Goal: Information Seeking & Learning: Understand process/instructions

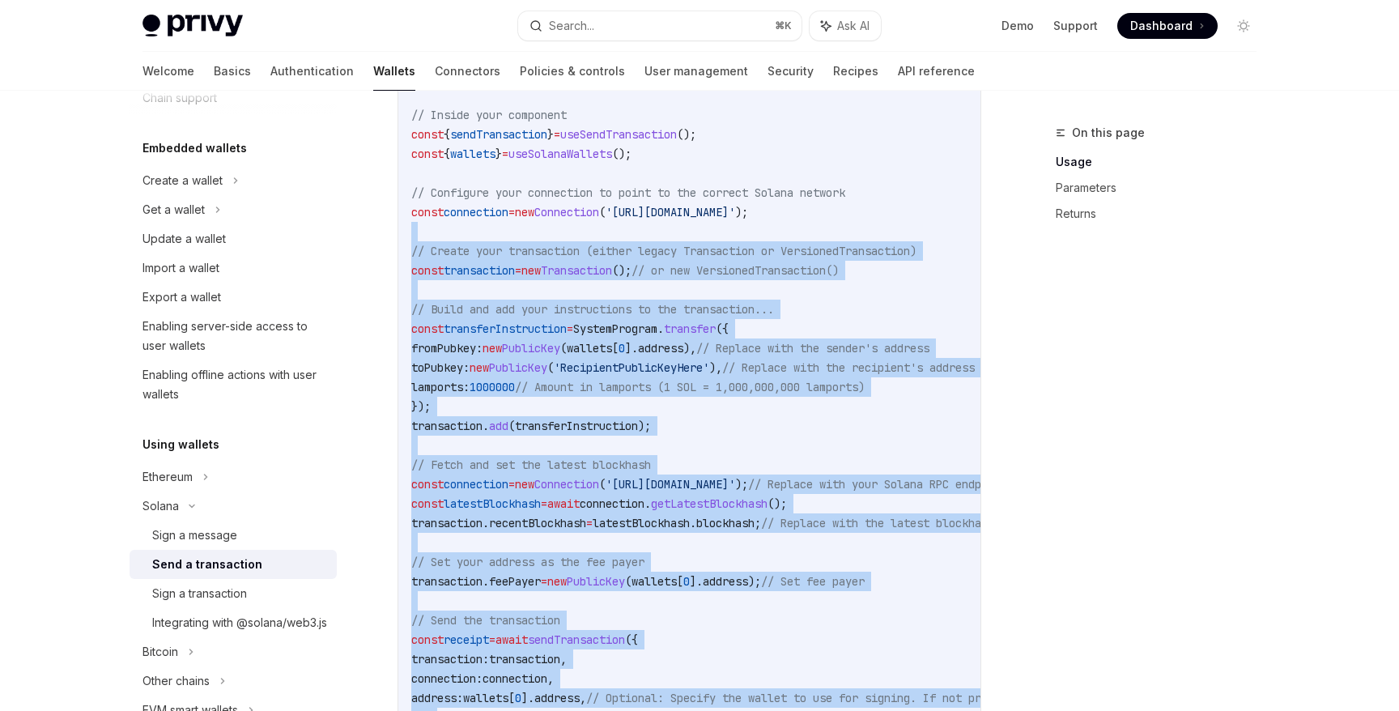
scroll to position [598, 0]
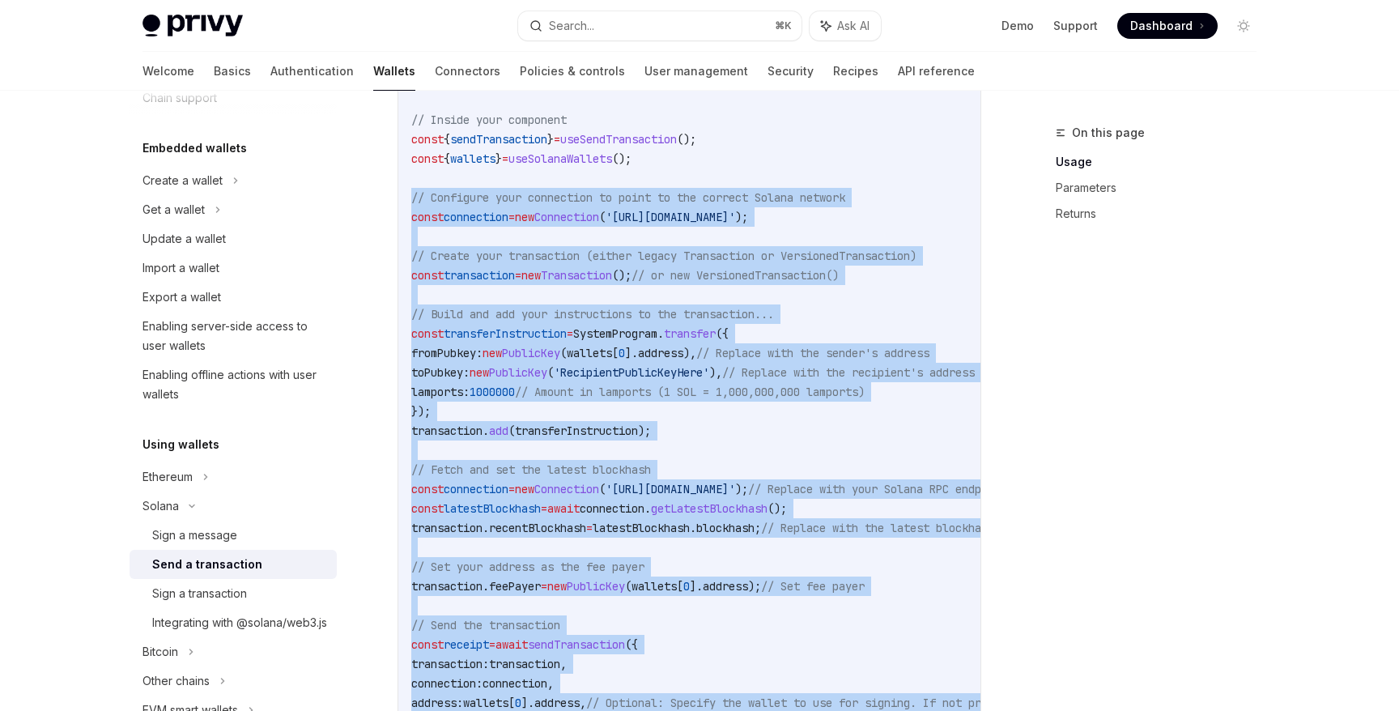
drag, startPoint x: 891, startPoint y: 489, endPoint x: 402, endPoint y: 196, distance: 569.4
click at [402, 196] on div "import { useSendTransaction , useSolanaWallets } from '@privy-io/react-auth/sol…" at bounding box center [689, 411] width 582 height 742
copy code "// Configure your connection to point to the correct Solana network const conne…"
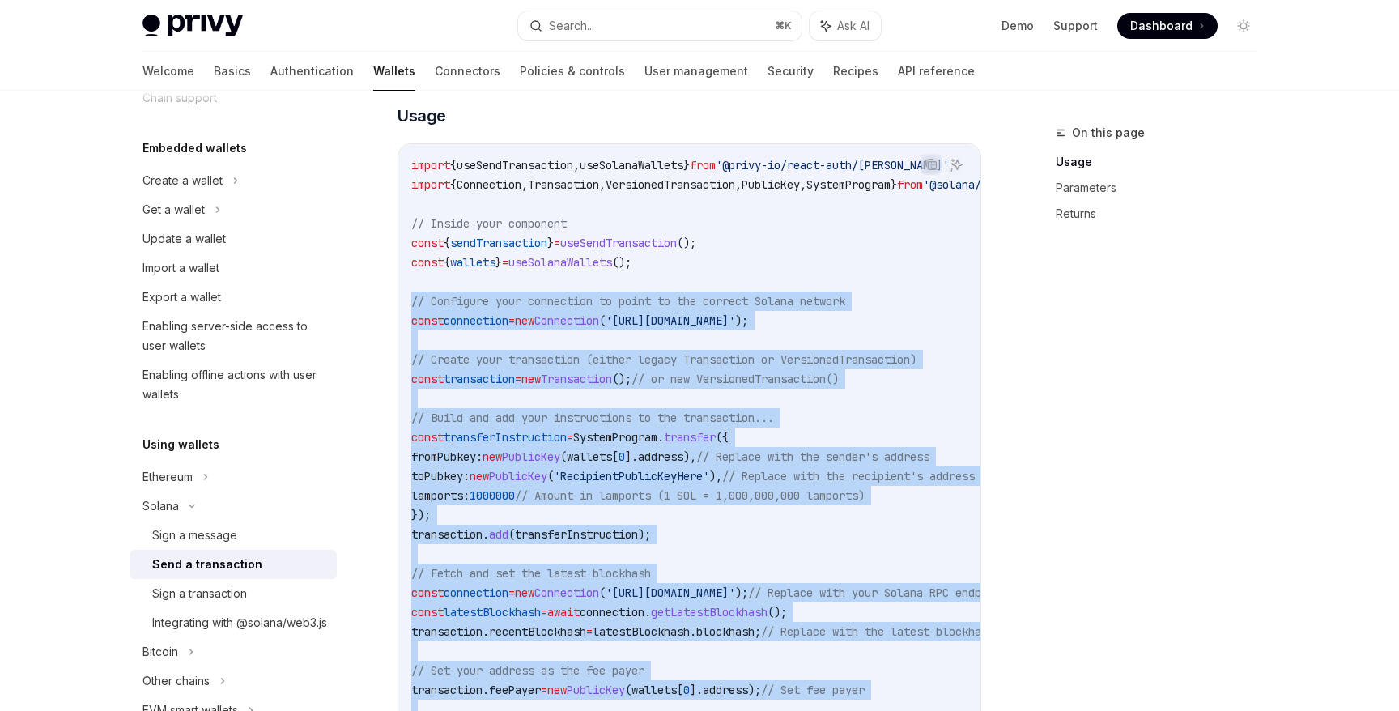
scroll to position [475, 0]
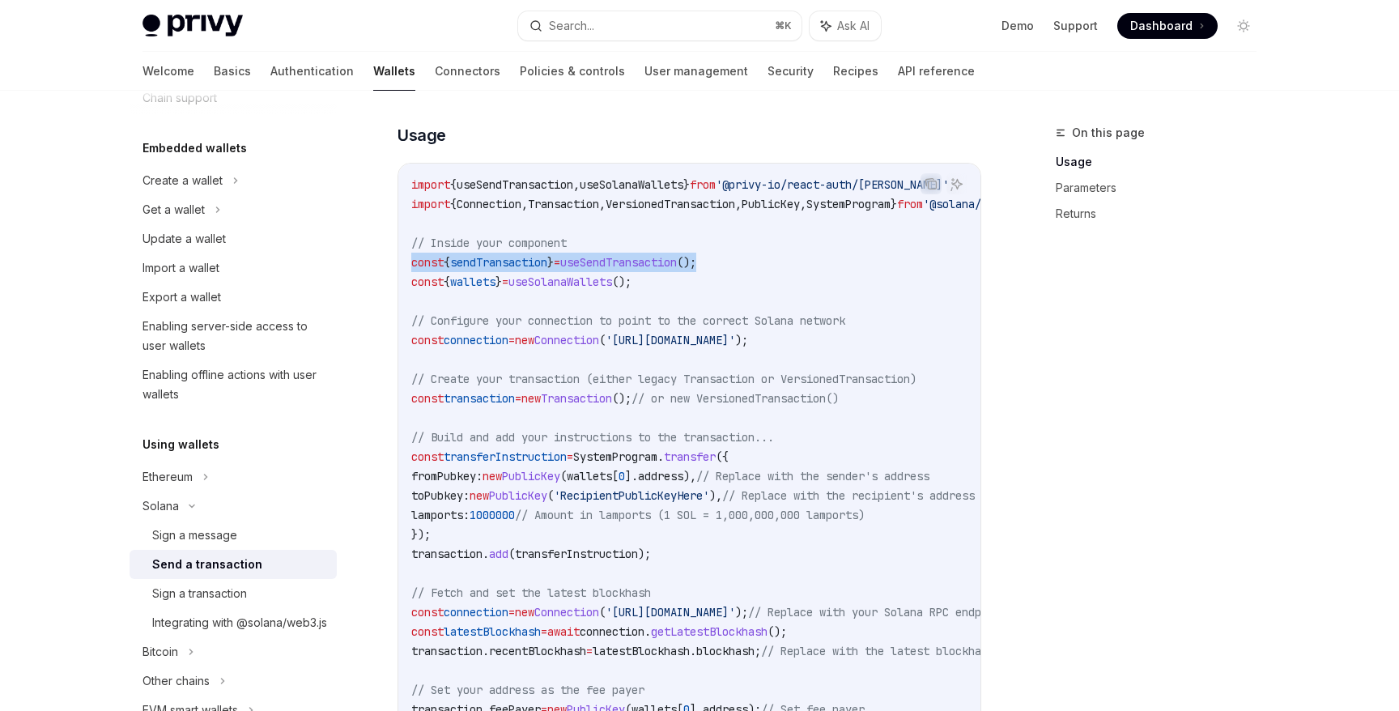
drag, startPoint x: 761, startPoint y: 262, endPoint x: 409, endPoint y: 257, distance: 352.2
click at [409, 257] on div "import { useSendTransaction , useSolanaWallets } from '@privy-io/react-auth/sol…" at bounding box center [689, 535] width 582 height 742
copy span "const { sendTransaction } = useSendTransaction ();"
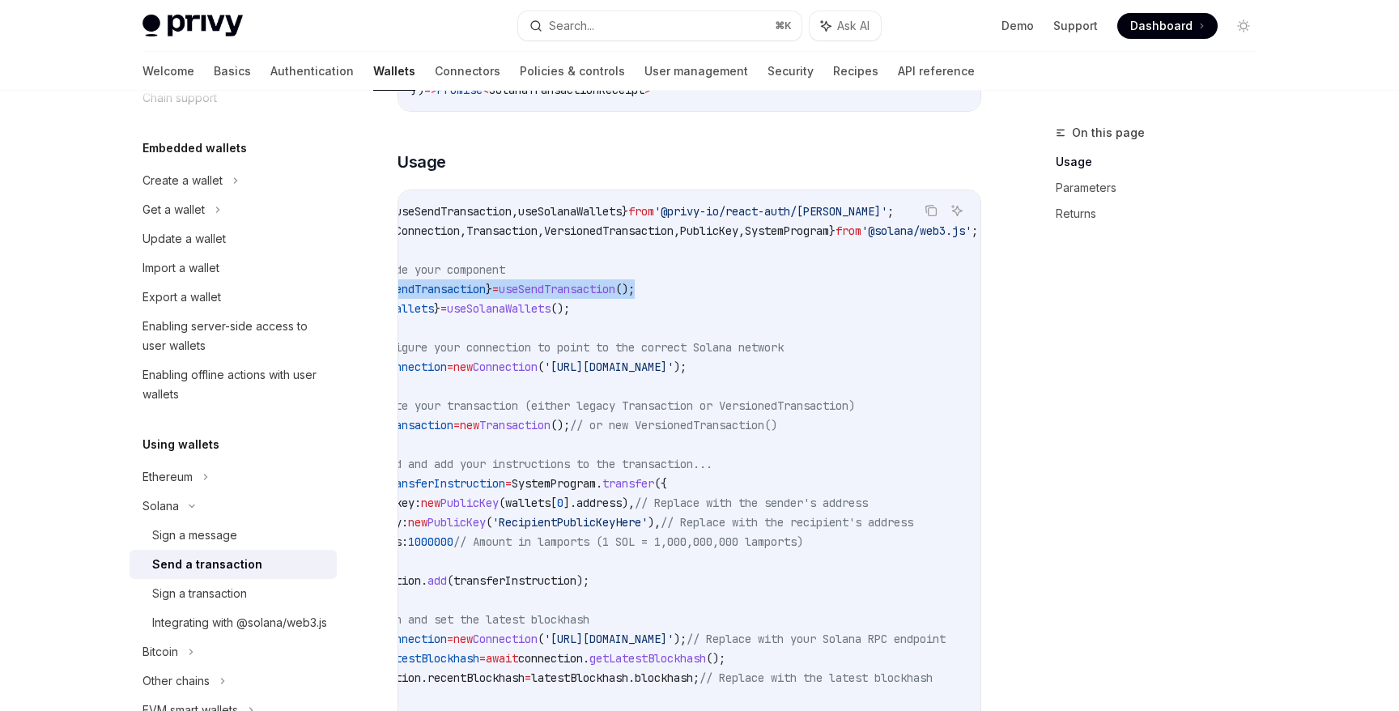
scroll to position [0, 0]
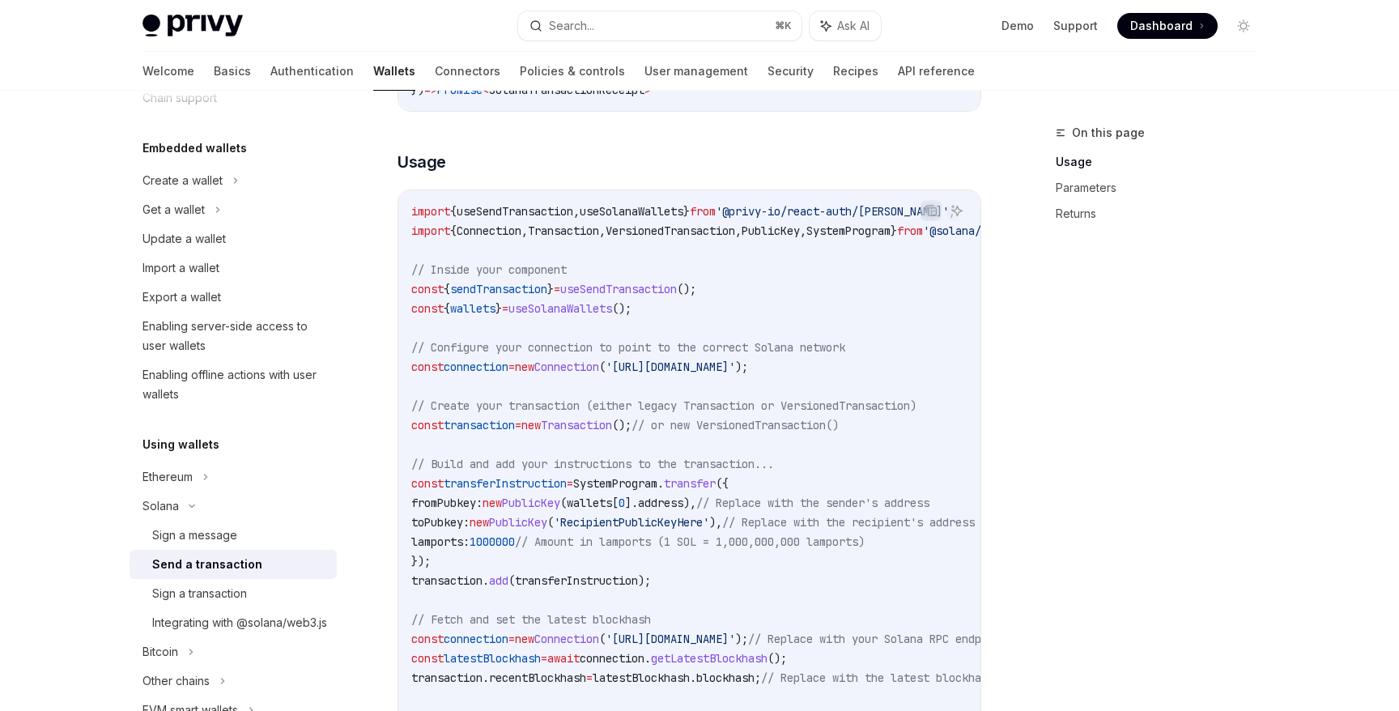
click at [772, 290] on code "import { useSendTransaction , useSolanaWallets } from '@privy-io/react-auth/sol…" at bounding box center [838, 561] width 855 height 719
click at [747, 219] on code "import { useSendTransaction , useSolanaWallets } from '@privy-io/react-auth/sol…" at bounding box center [838, 561] width 855 height 719
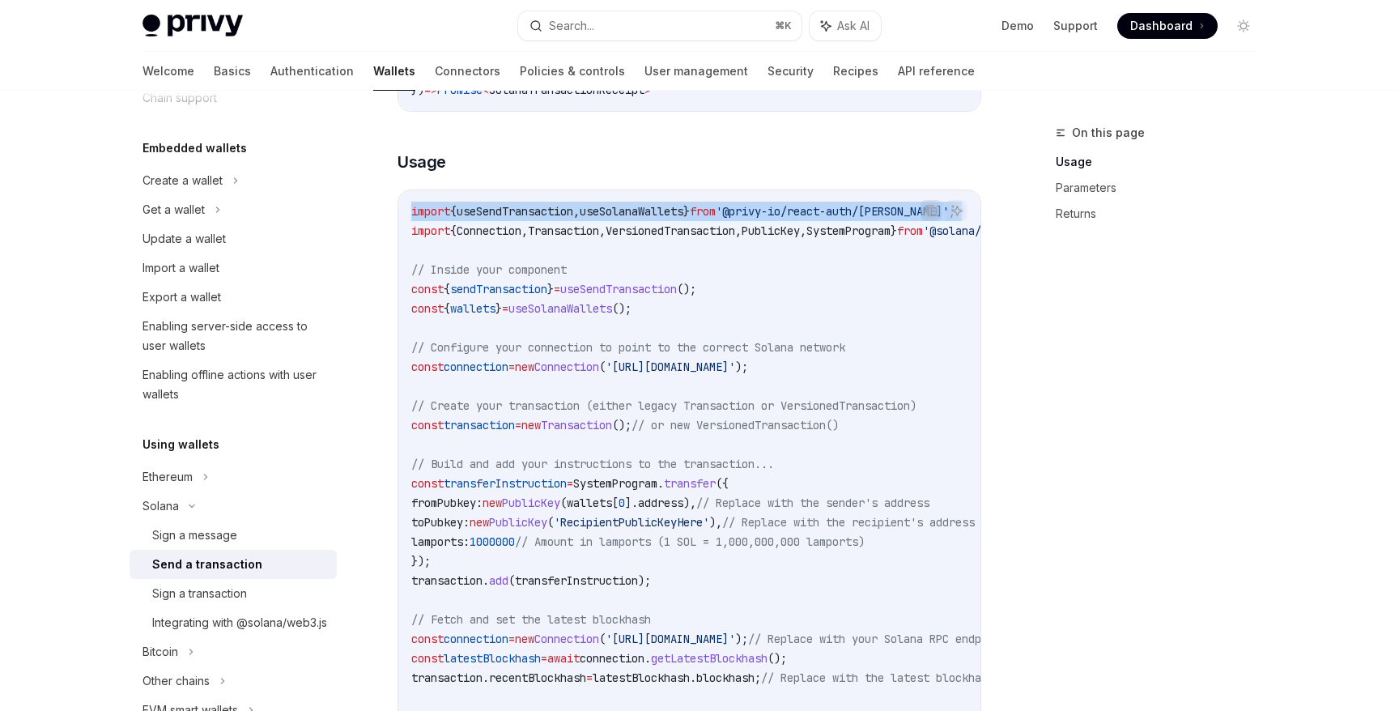
click at [747, 219] on code "import { useSendTransaction , useSolanaWallets } from '@privy-io/react-auth/sol…" at bounding box center [838, 561] width 855 height 719
copy code "import { useSendTransaction , useSolanaWallets } from '@privy-io/react-auth/sol…"
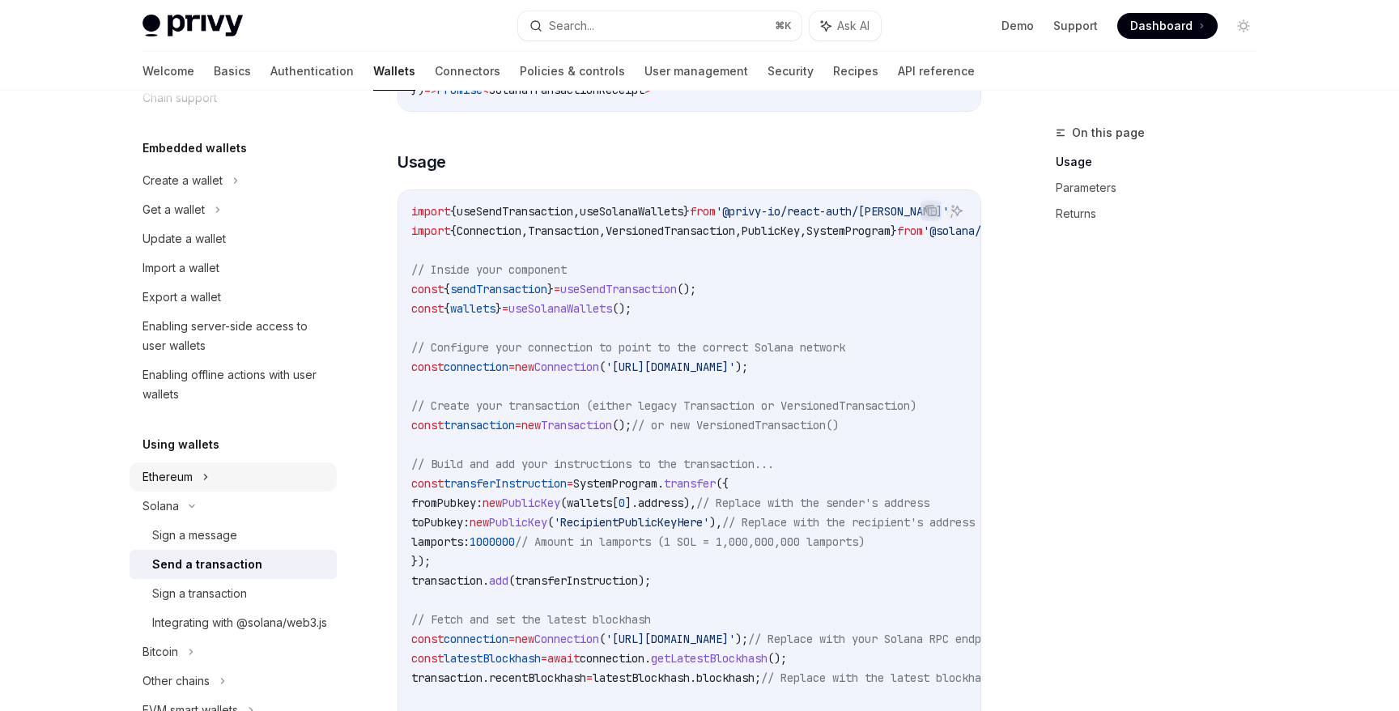
click at [188, 190] on div "Ethereum" at bounding box center [182, 180] width 80 height 19
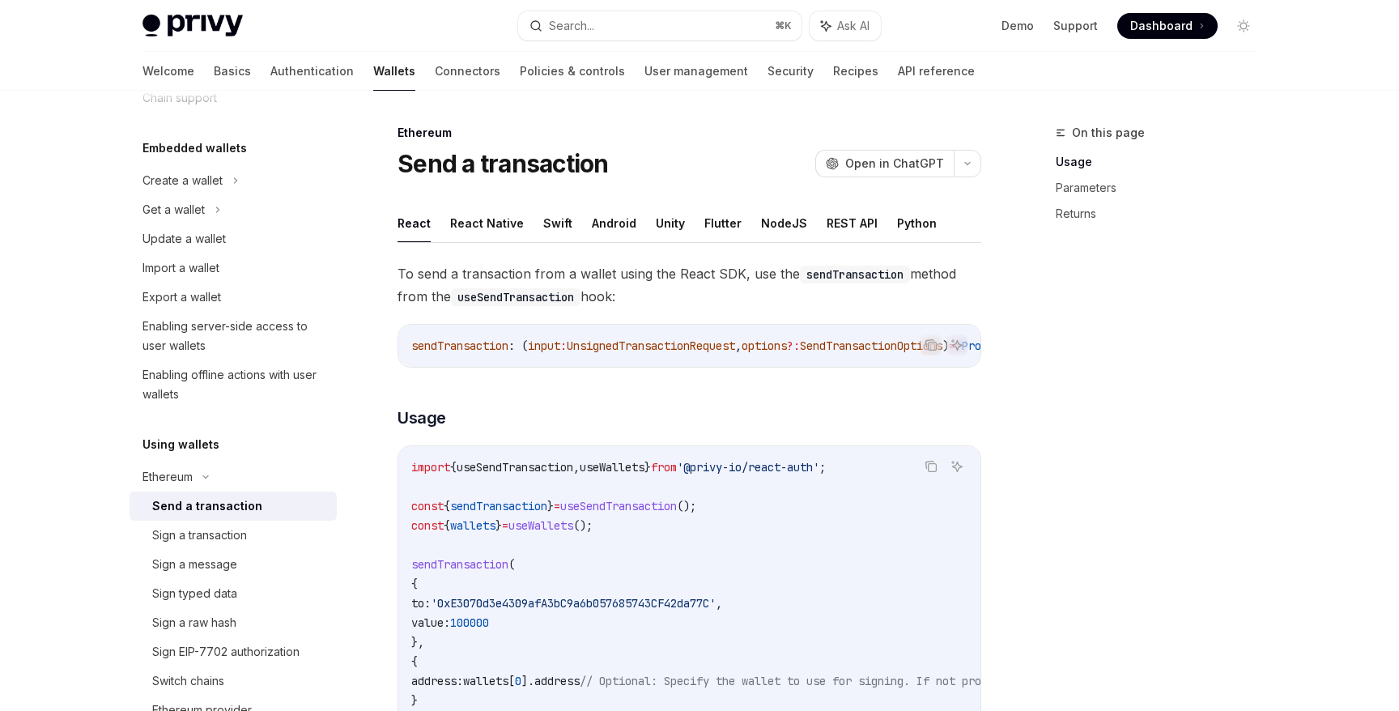
click at [227, 510] on div "Send a transaction" at bounding box center [207, 505] width 110 height 19
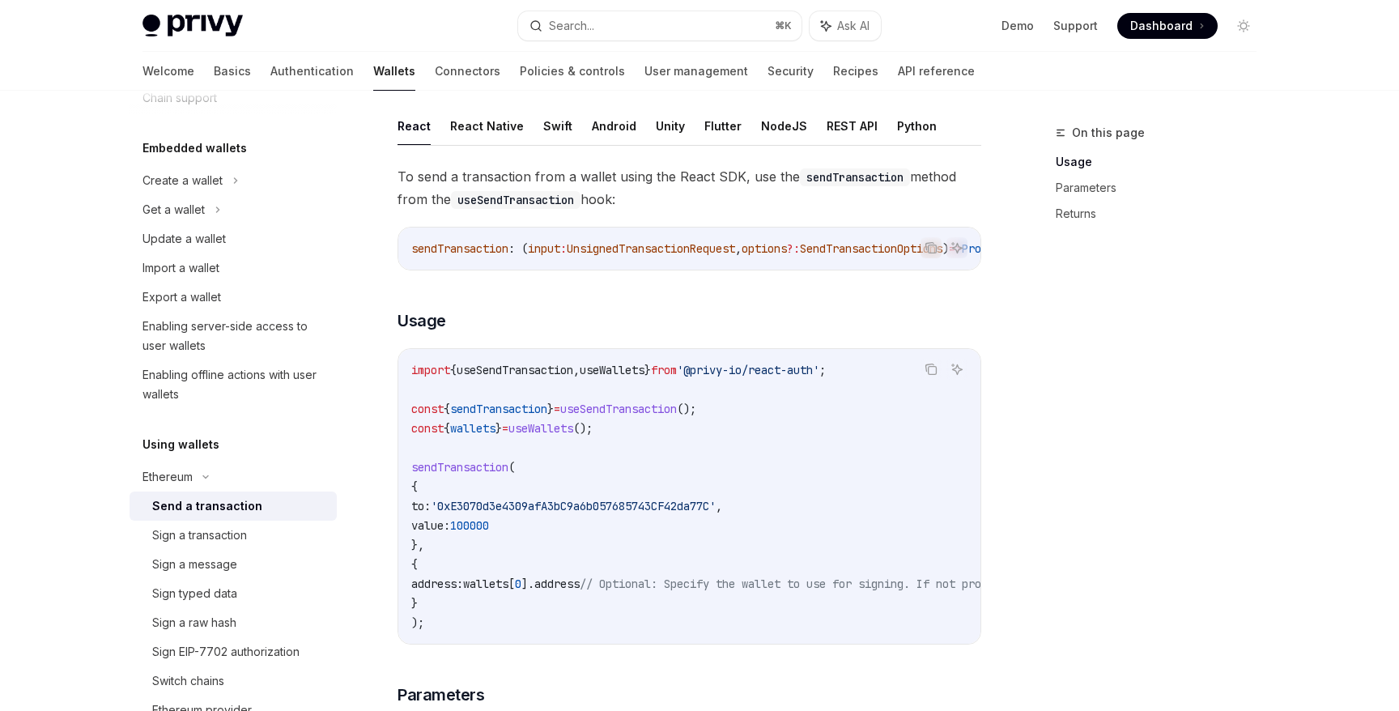
scroll to position [98, 0]
drag, startPoint x: 868, startPoint y: 371, endPoint x: 389, endPoint y: 363, distance: 478.5
copy span "import { useSendTransaction , useWallets } from '@privy-io/react-auth'"
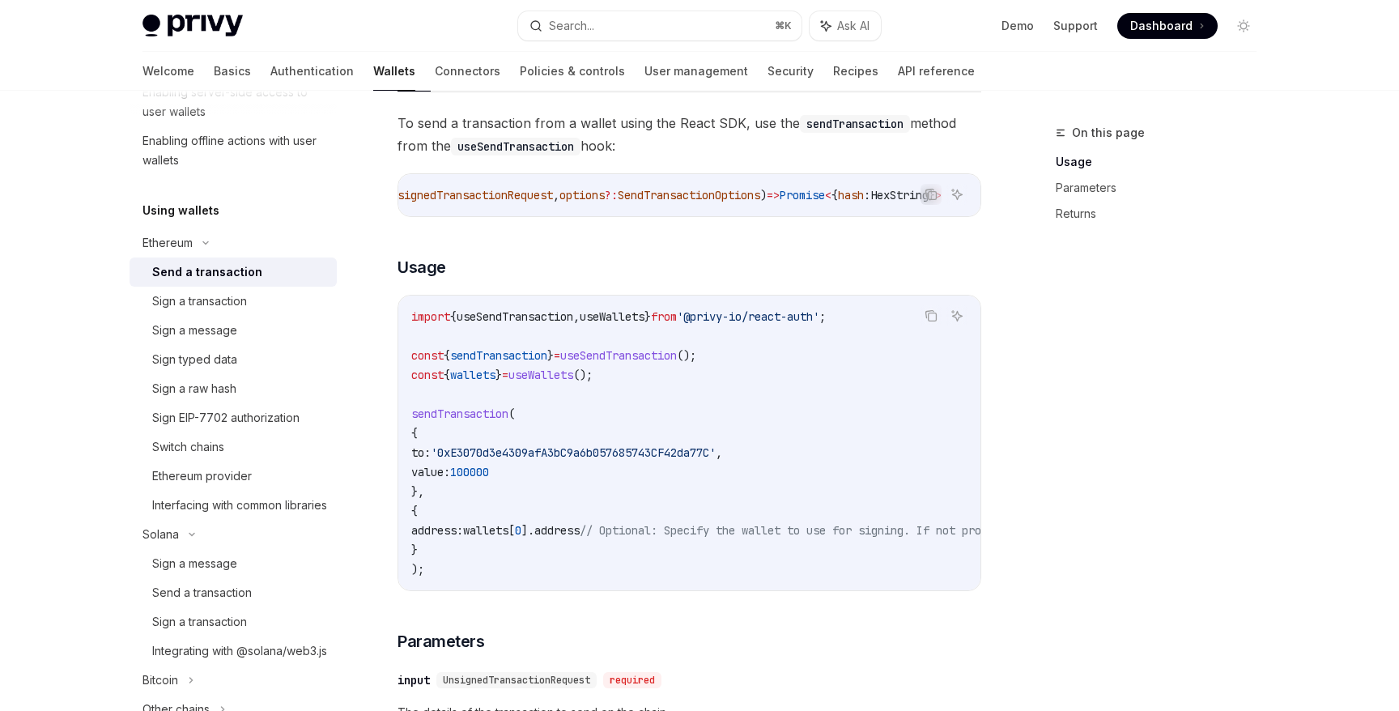
scroll to position [168, 0]
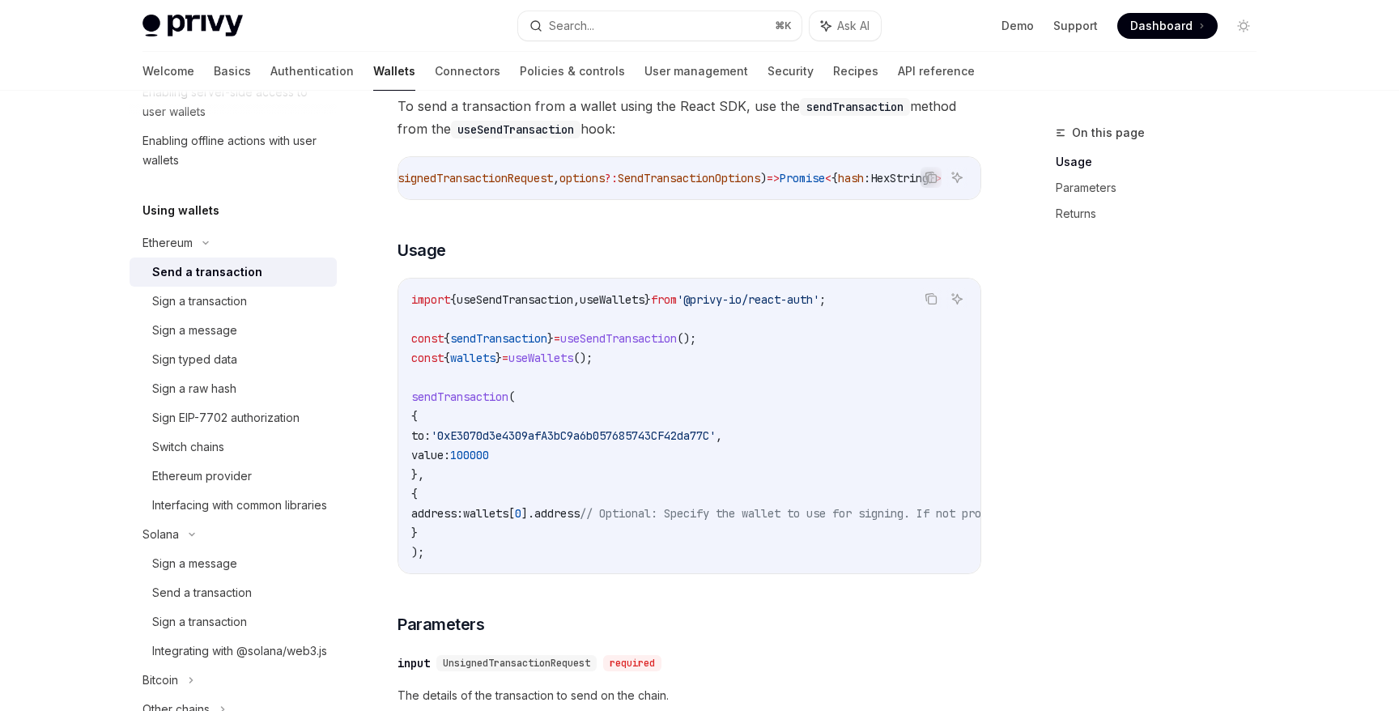
click at [646, 428] on code "import { useSendTransaction , useWallets } from '@privy-io/react-auth' ; const …" at bounding box center [835, 426] width 848 height 272
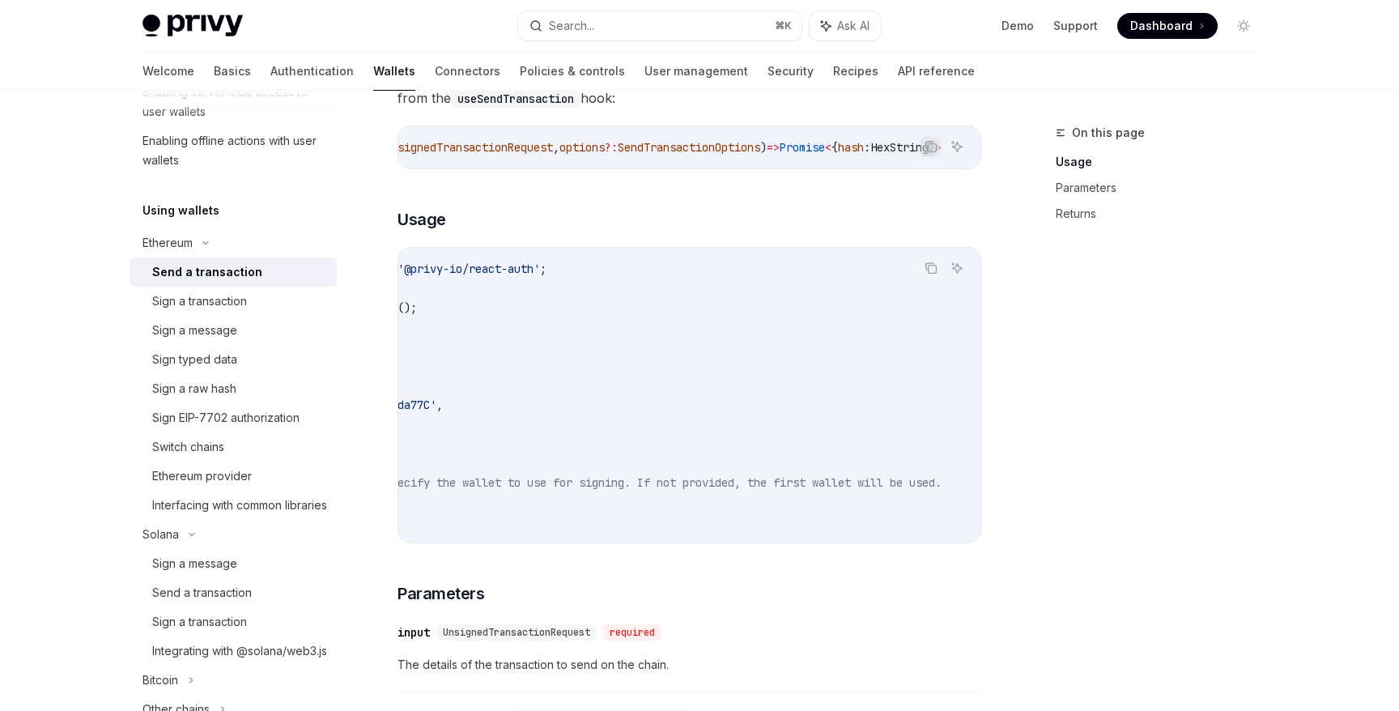
scroll to position [0, 0]
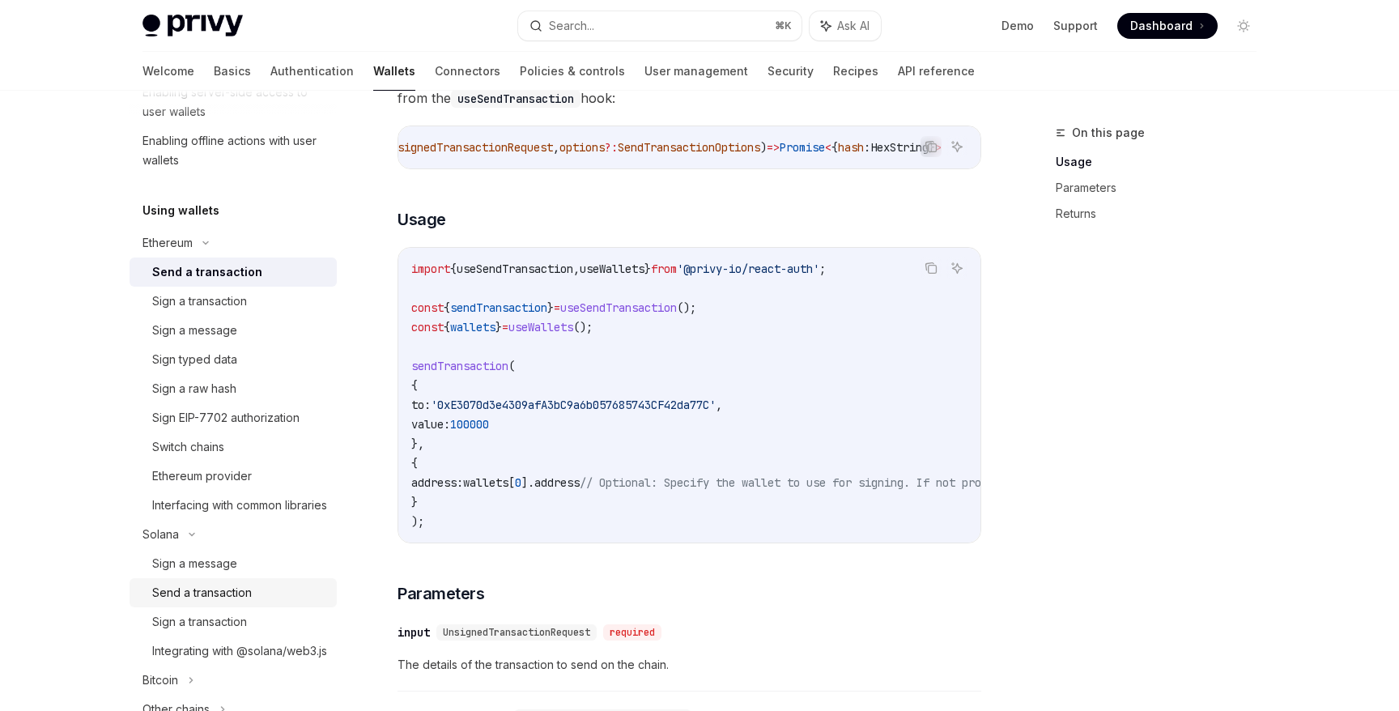
click at [215, 602] on div "Send a transaction" at bounding box center [202, 592] width 100 height 19
type textarea "*"
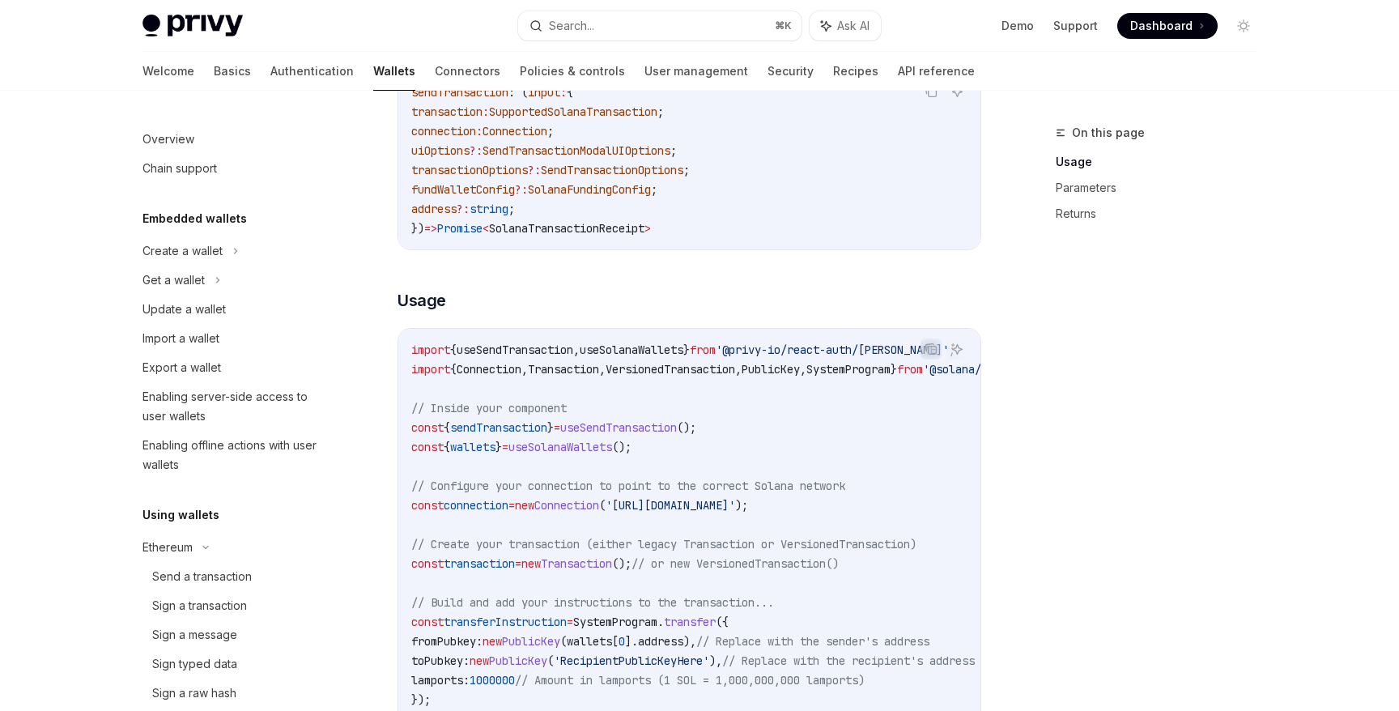
click at [699, 368] on span "VersionedTransaction" at bounding box center [671, 369] width 130 height 15
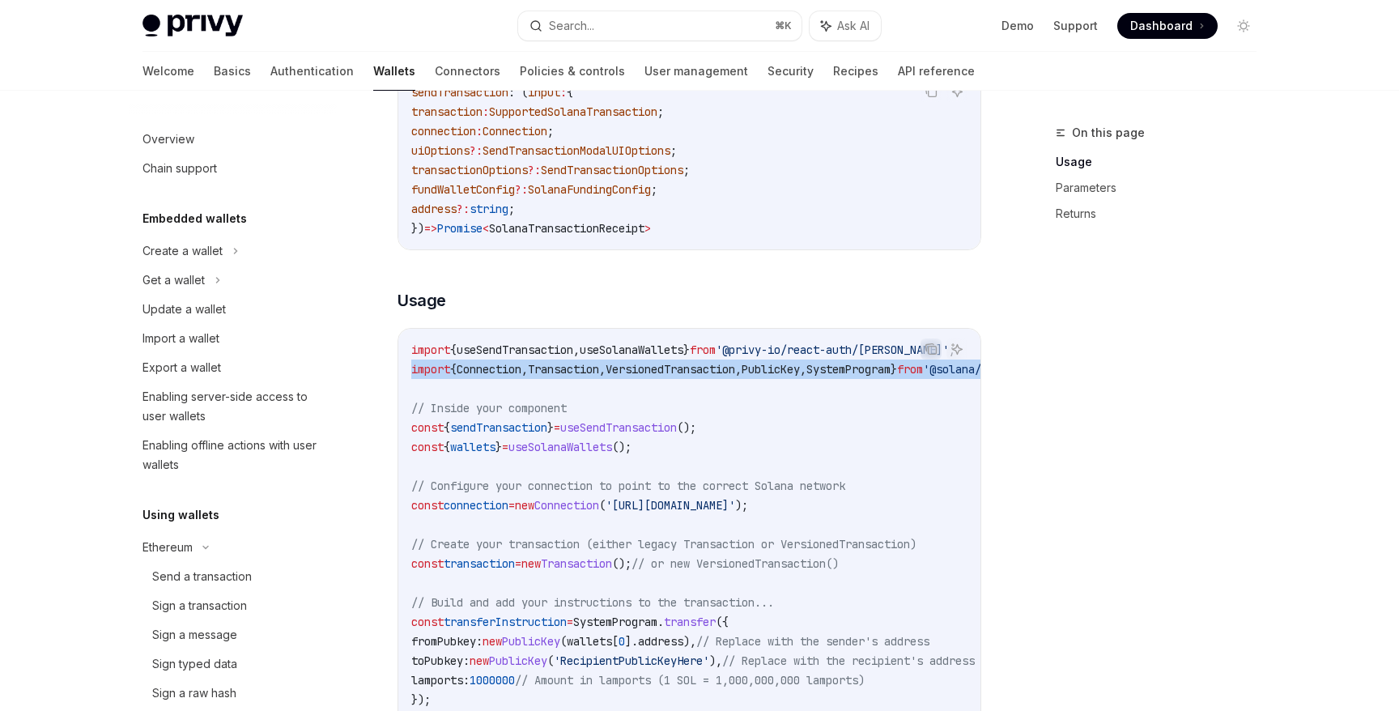
click at [699, 368] on span "VersionedTransaction" at bounding box center [671, 369] width 130 height 15
copy code "import { Connection , Transaction , VersionedTransaction , PublicKey , SystemPr…"
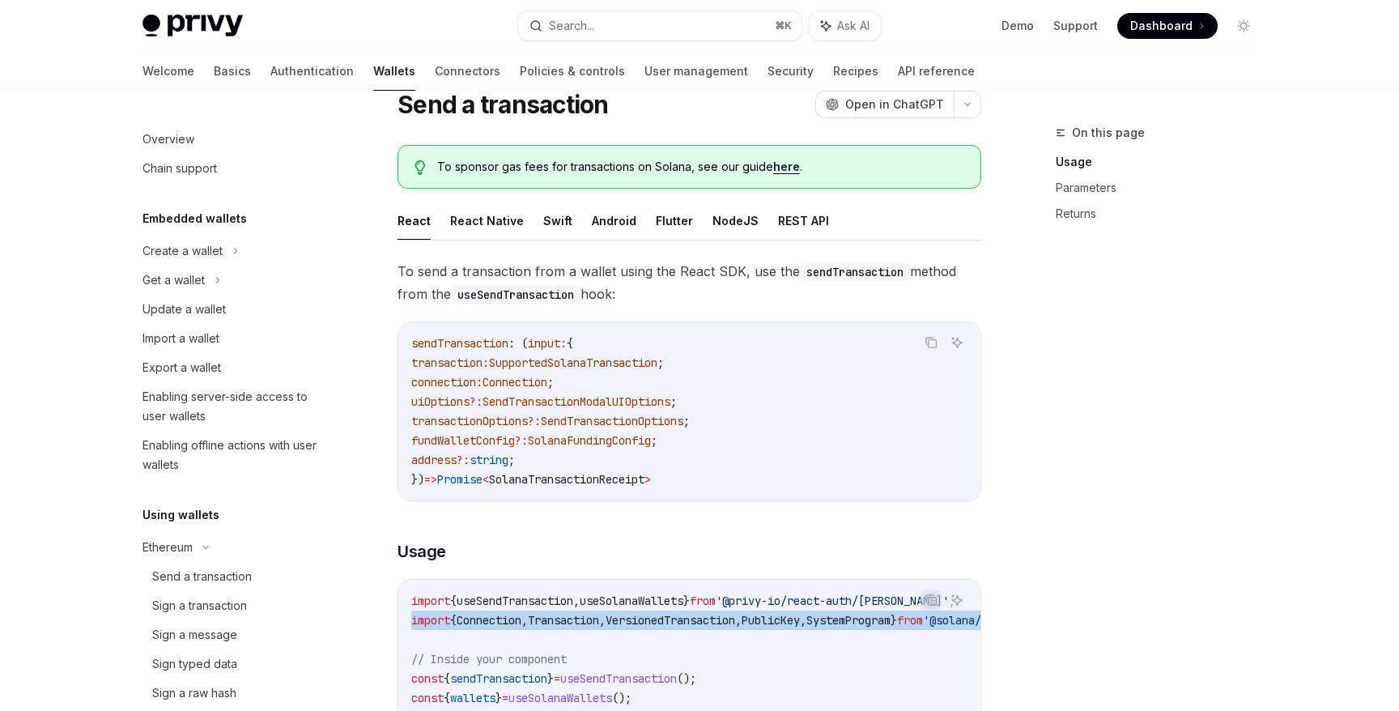
scroll to position [61, 0]
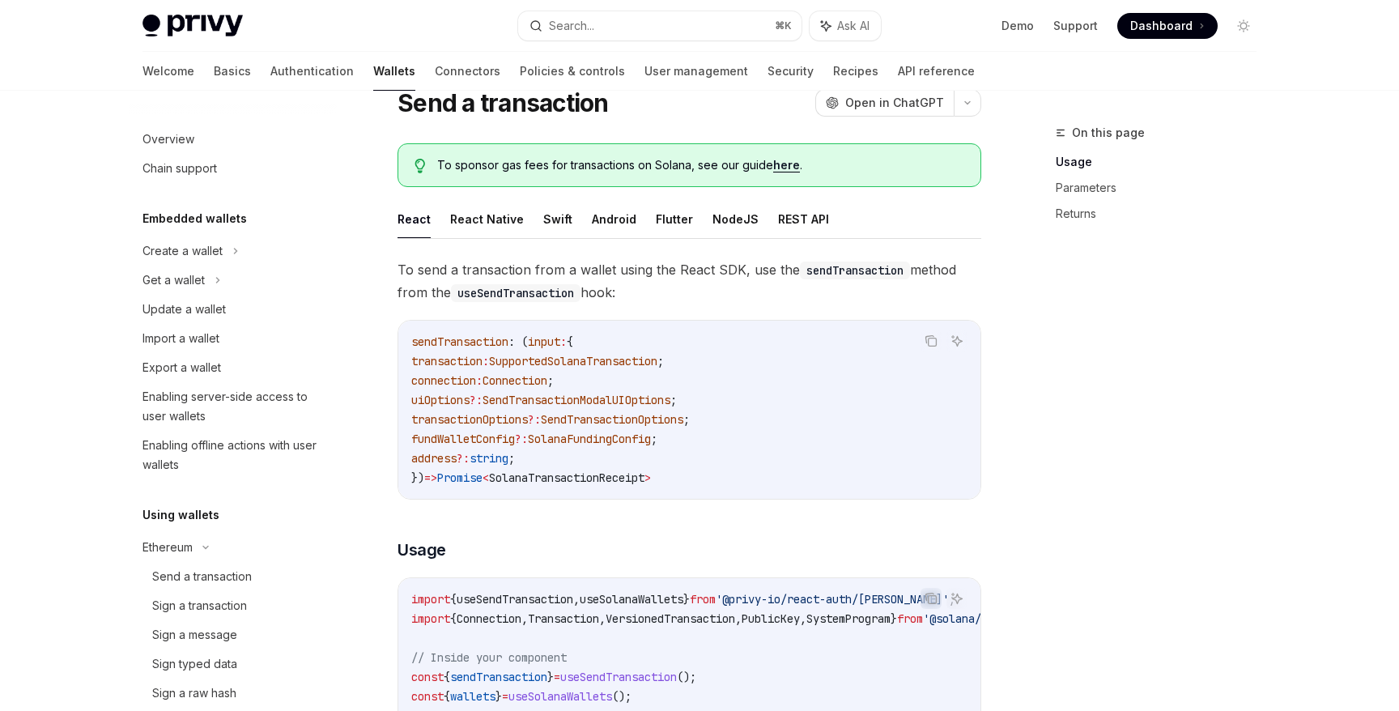
click at [724, 431] on code "sendTransaction : ( input : { transaction : SupportedSolanaTransaction ; connec…" at bounding box center [689, 409] width 556 height 155
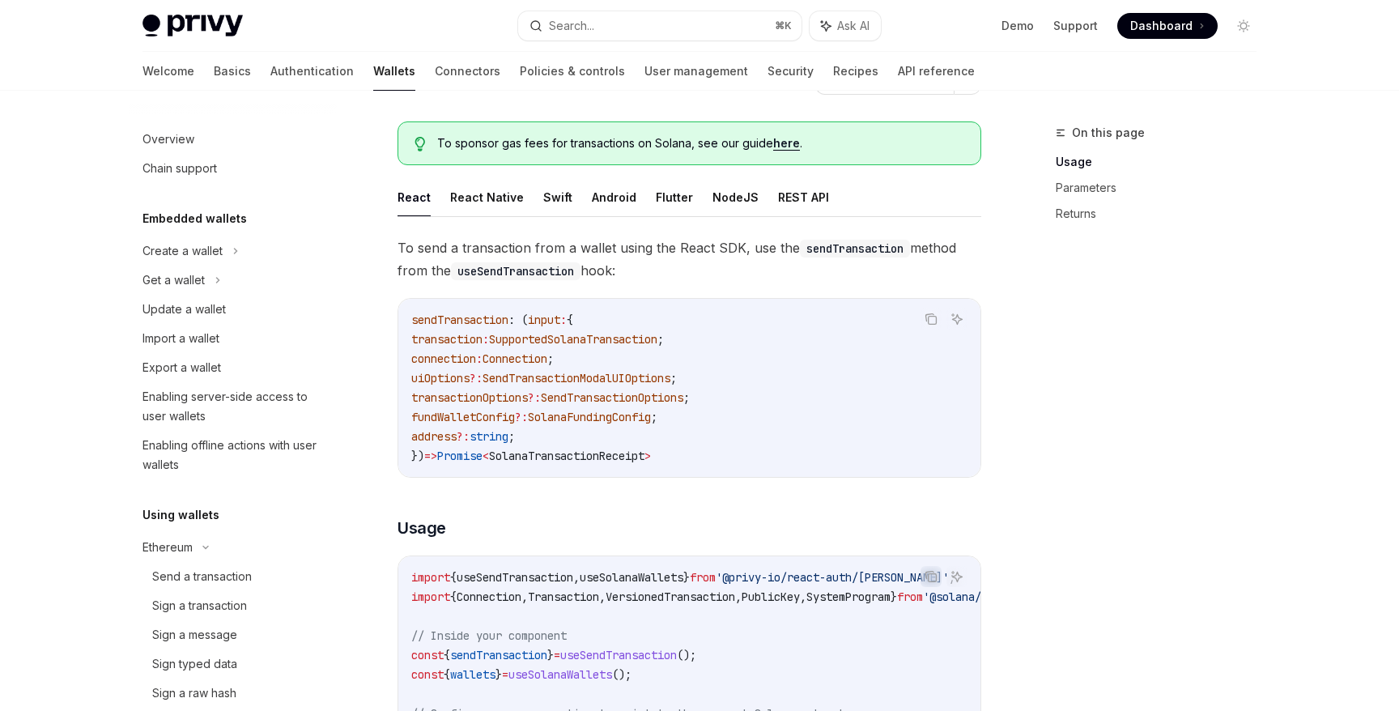
scroll to position [88, 0]
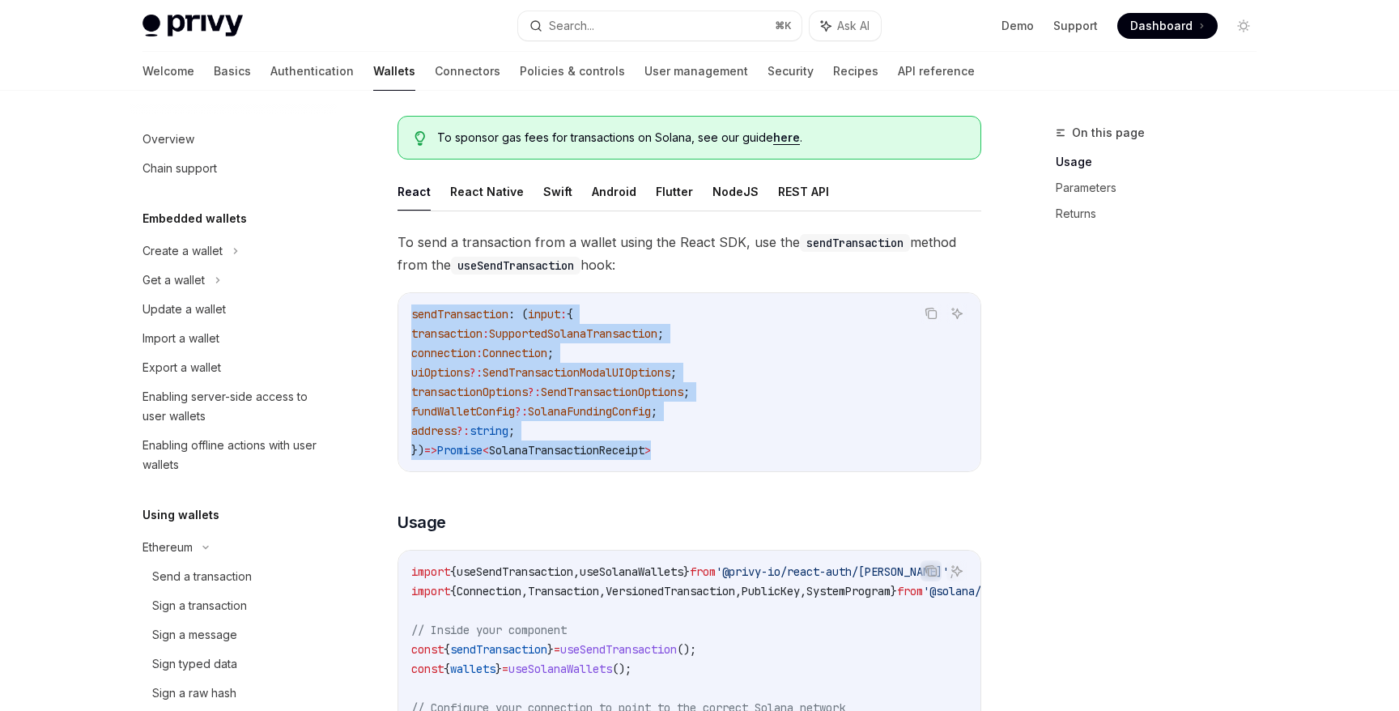
drag, startPoint x: 710, startPoint y: 448, endPoint x: 382, endPoint y: 318, distance: 352.5
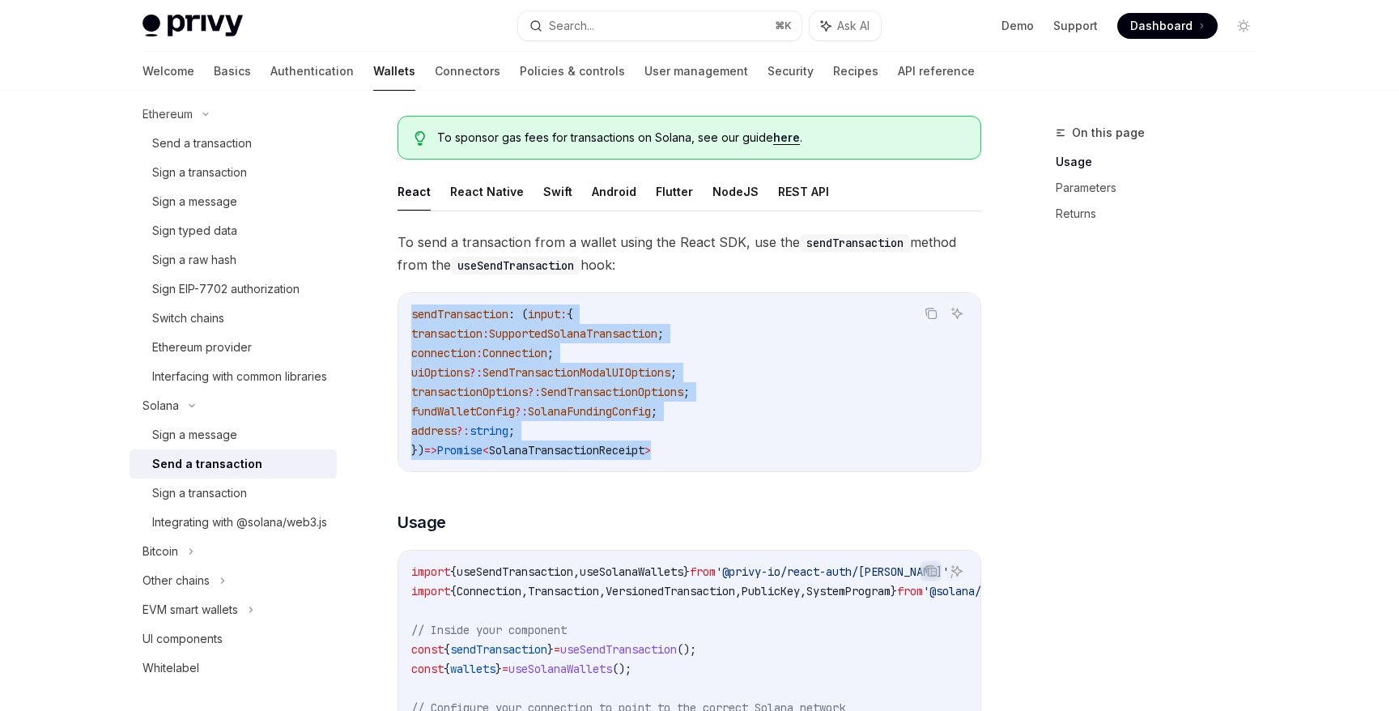
scroll to position [435, 0]
copy code "sendTransaction : ( input : { transaction : SupportedSolanaTransaction ; connec…"
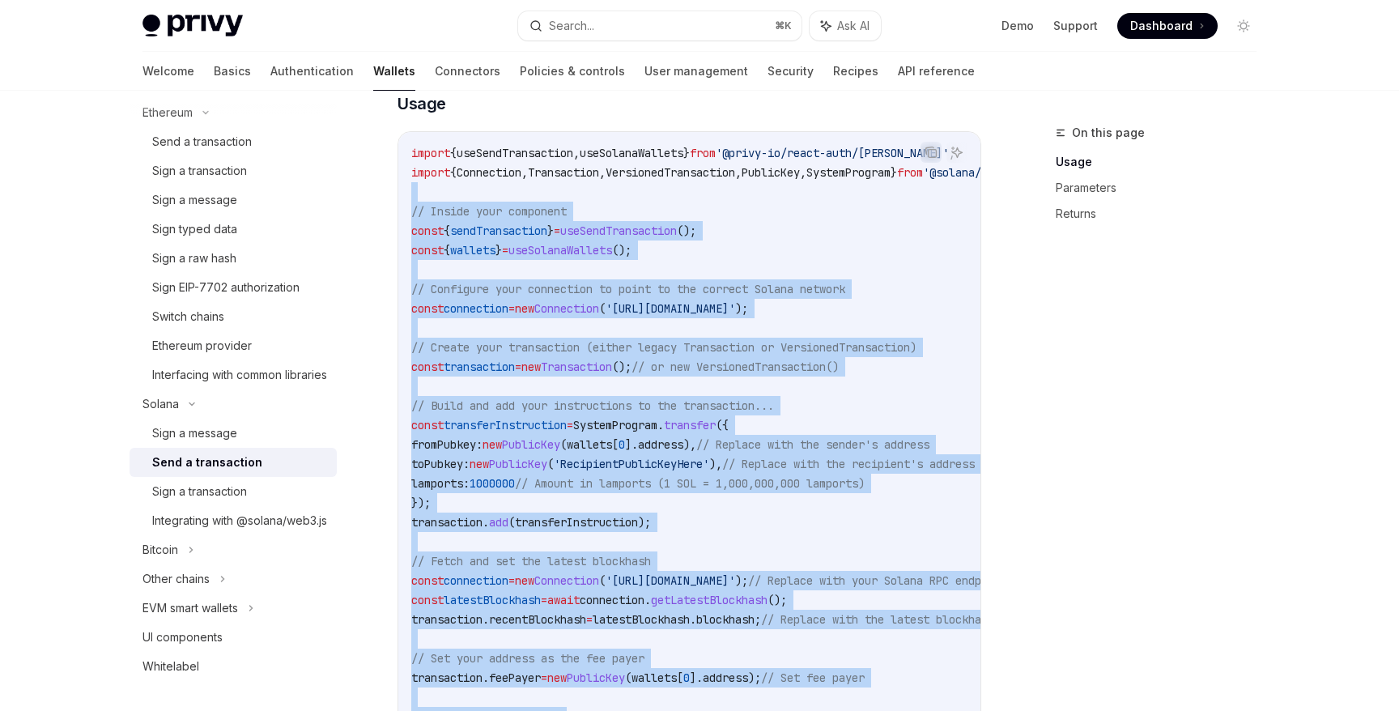
scroll to position [503, 0]
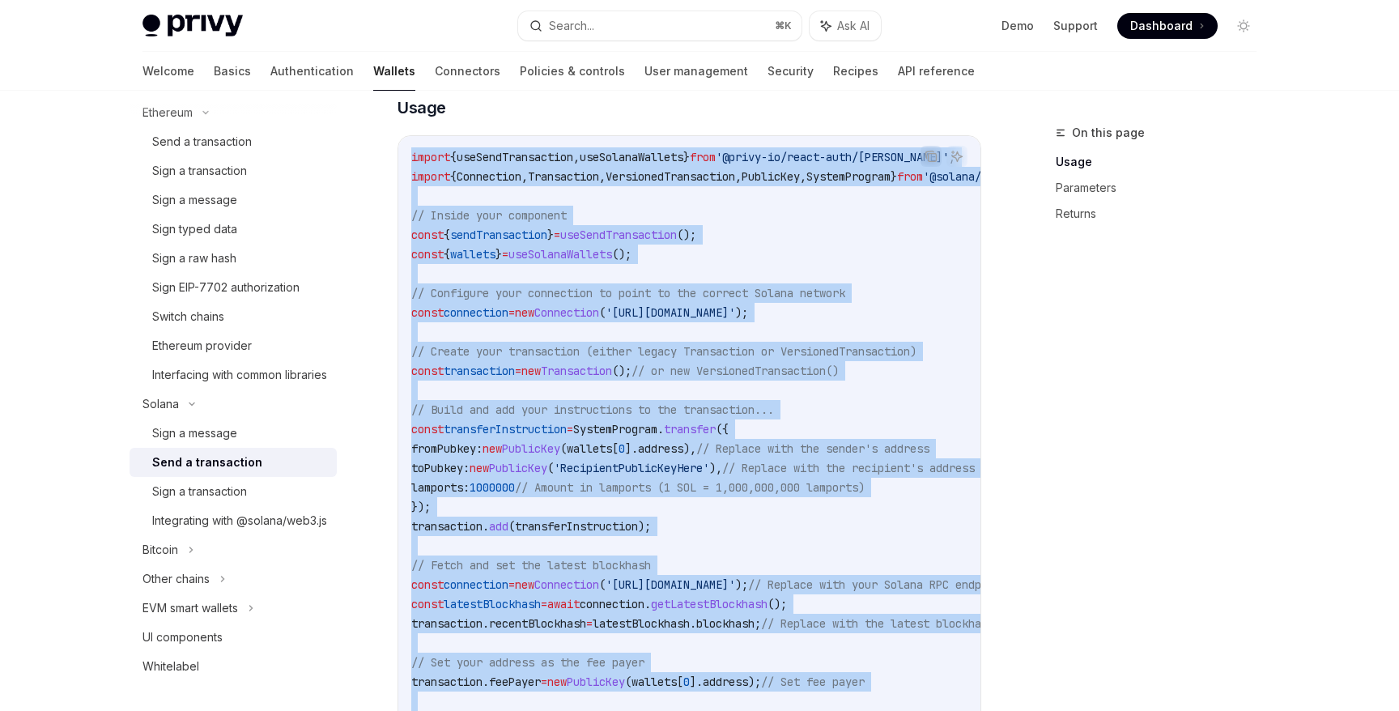
drag, startPoint x: 889, startPoint y: 626, endPoint x: 410, endPoint y: 158, distance: 669.3
click at [411, 158] on code "import { useSendTransaction , useSolanaWallets } from '@privy-io/react-auth/sol…" at bounding box center [838, 506] width 855 height 719
copy code "import { useSendTransaction , useSolanaWallets } from '@privy-io/react-auth/sol…"
